Goal: Book appointment/travel/reservation

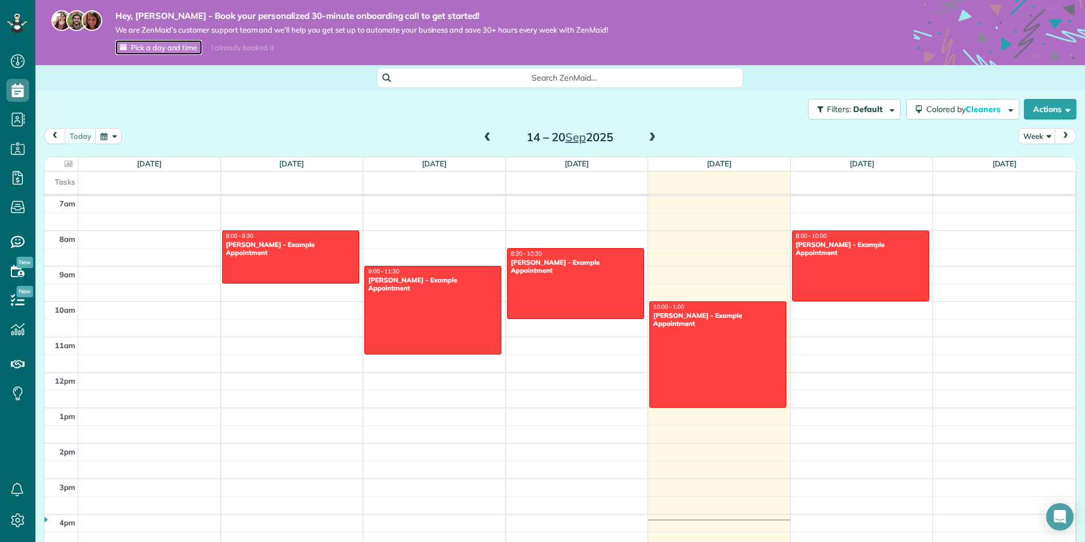
click at [148, 49] on span "Pick a day and time" at bounding box center [164, 47] width 66 height 9
click at [19, 60] on icon at bounding box center [17, 61] width 23 height 23
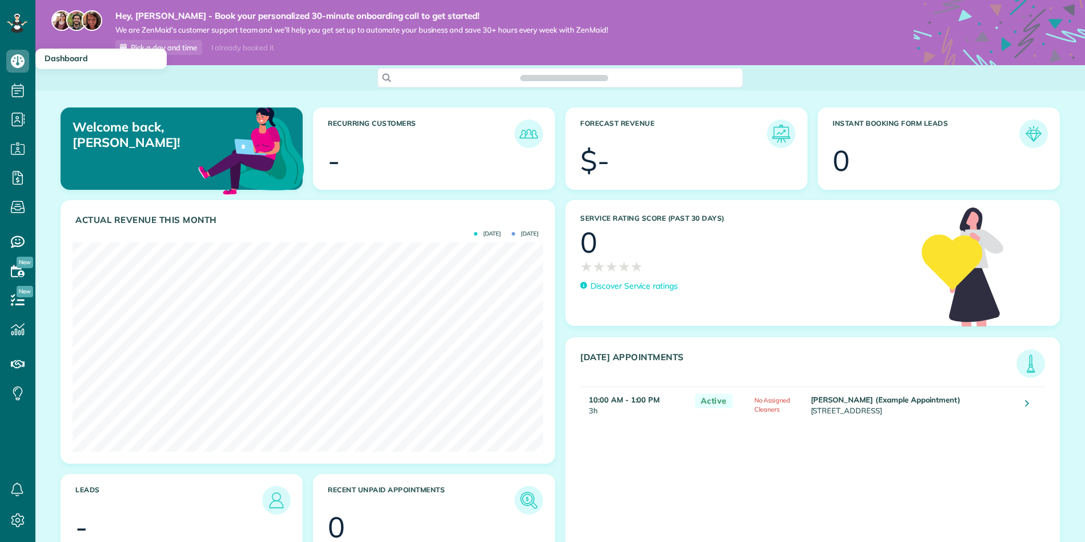
scroll to position [209, 471]
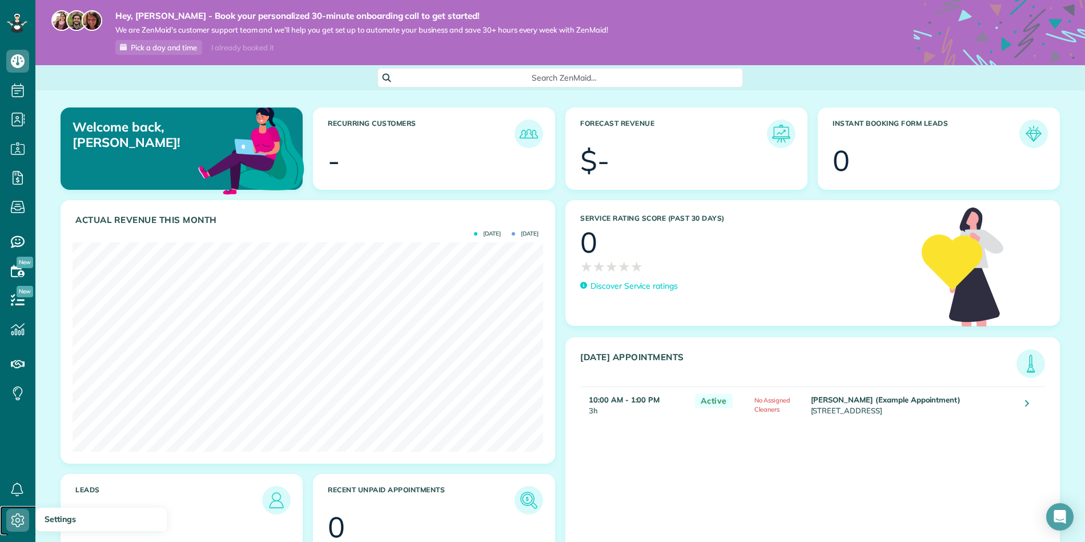
click at [22, 521] on icon at bounding box center [17, 519] width 23 height 23
